Goal: Transaction & Acquisition: Purchase product/service

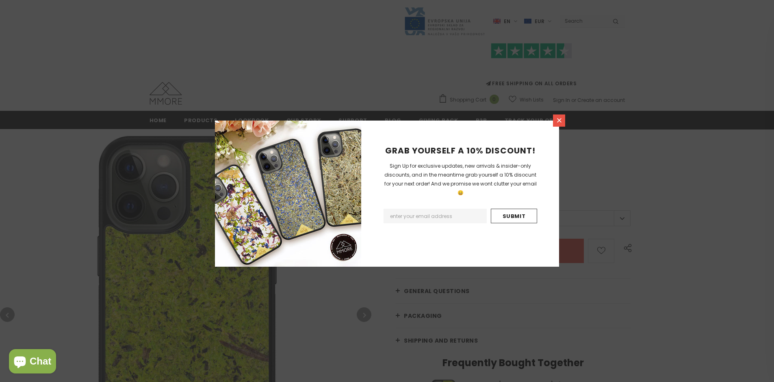
click at [559, 120] on icon at bounding box center [559, 120] width 4 height 4
